Goal: Transaction & Acquisition: Subscribe to service/newsletter

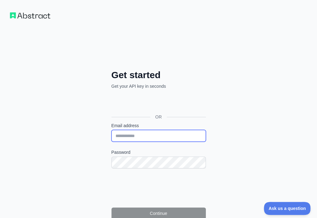
click at [111, 130] on input "Email address" at bounding box center [158, 136] width 94 height 12
paste input "**********"
type input "**********"
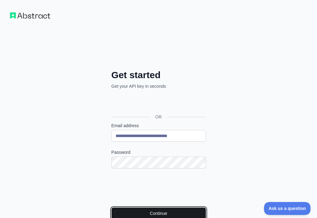
click at [118, 207] on button "Continue" at bounding box center [158, 213] width 94 height 12
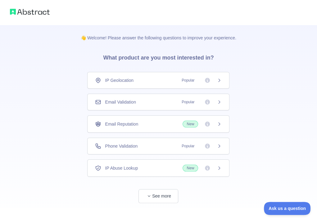
click at [137, 104] on div "Email Validation Popular" at bounding box center [158, 102] width 127 height 6
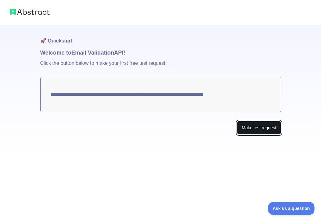
click at [258, 127] on button "Make test request" at bounding box center [259, 128] width 44 height 14
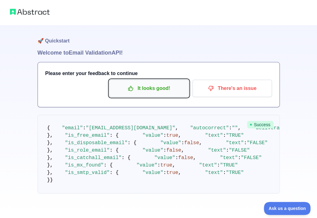
click at [141, 85] on p "It looks good!" at bounding box center [149, 88] width 70 height 11
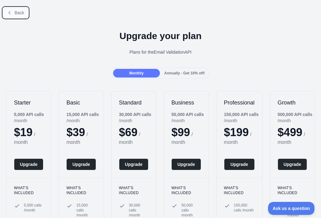
click at [24, 13] on button "Back" at bounding box center [15, 12] width 25 height 11
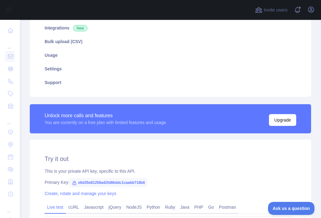
scroll to position [124, 0]
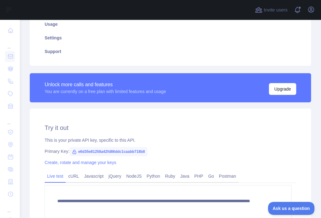
click at [98, 151] on span "e6d35e81258a42fd86ddc1caabb718b8" at bounding box center [108, 151] width 78 height 9
copy span "e6d35e81258a42fd86ddc1caabb718b8"
